Goal: Navigation & Orientation: Find specific page/section

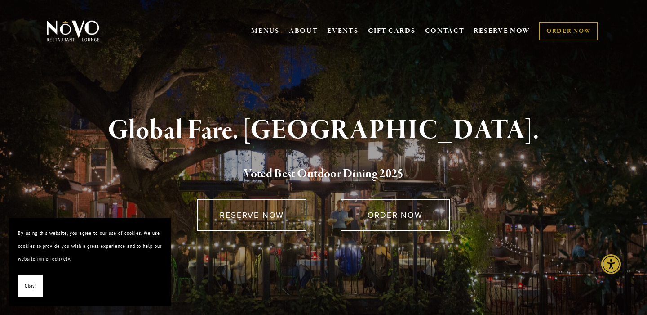
click at [28, 289] on span "Okay!" at bounding box center [30, 285] width 11 height 13
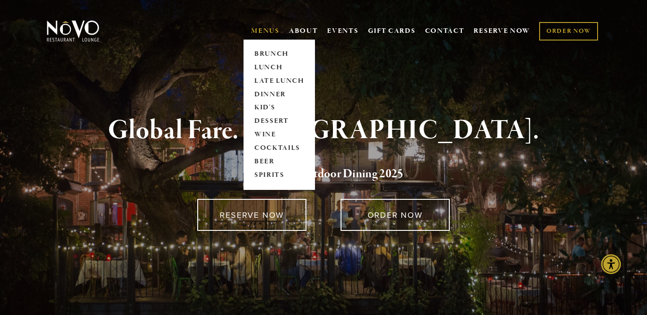
click at [261, 30] on link "MENUS" at bounding box center [265, 31] width 28 height 9
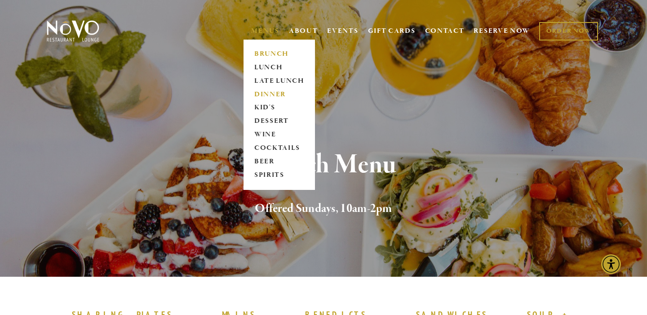
click at [260, 92] on link "DINNER" at bounding box center [279, 94] width 56 height 13
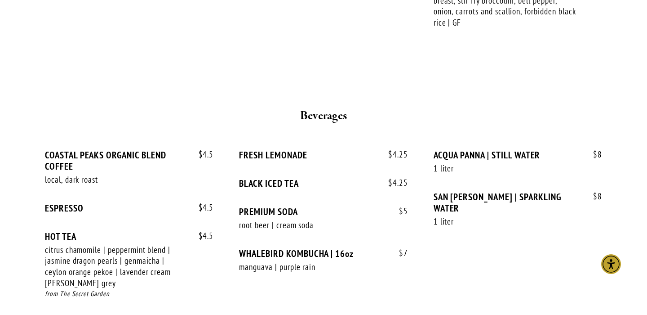
scroll to position [1741, 0]
